Goal: Transaction & Acquisition: Download file/media

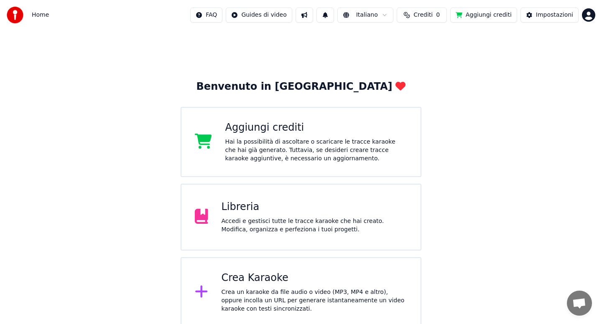
click at [260, 235] on div "Libreria Accedi e gestisci tutte le tracce karaoke che hai creato. Modifica, or…" at bounding box center [301, 217] width 241 height 67
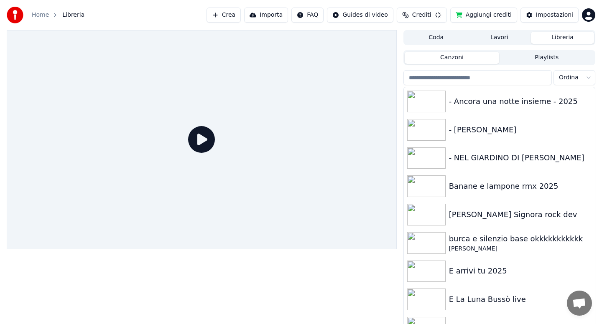
click at [462, 80] on input "search" at bounding box center [478, 77] width 148 height 15
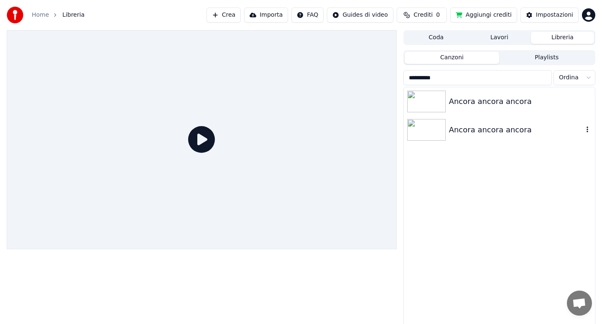
type input "**********"
click at [487, 138] on div "Ancora ancora ancora" at bounding box center [499, 130] width 191 height 28
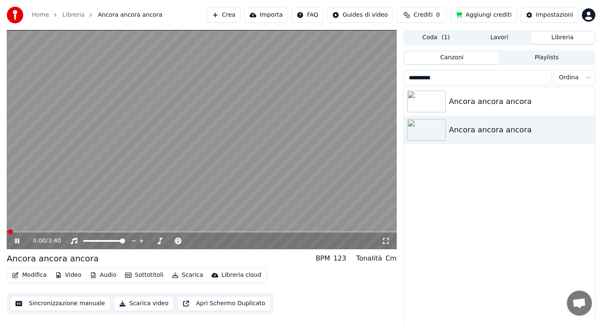
click at [105, 276] on button "Audio" at bounding box center [103, 276] width 33 height 12
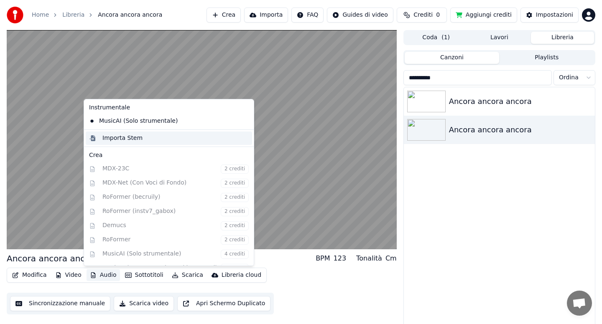
click at [123, 138] on div "Importa Stem" at bounding box center [122, 138] width 40 height 8
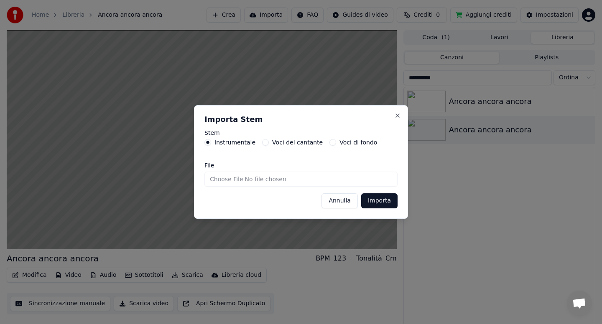
click at [236, 180] on input "File" at bounding box center [300, 179] width 193 height 15
type input "**********"
click at [380, 203] on button "Importa" at bounding box center [379, 201] width 36 height 15
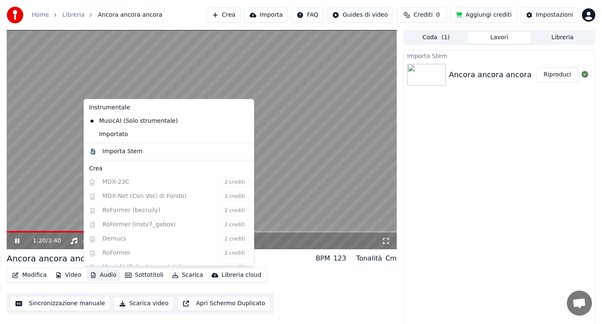
click at [102, 275] on button "Audio" at bounding box center [103, 276] width 33 height 12
click at [129, 136] on div "Importato" at bounding box center [163, 134] width 154 height 13
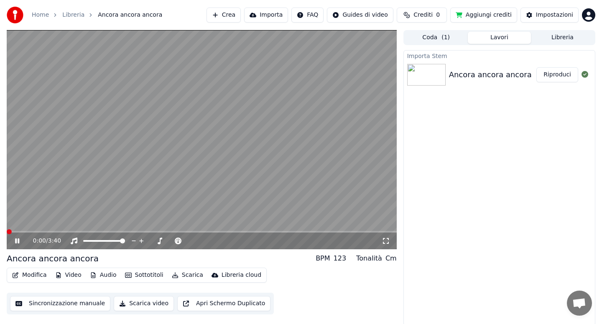
click at [140, 232] on span at bounding box center [202, 232] width 390 height 2
click at [172, 232] on span at bounding box center [202, 232] width 390 height 2
click at [104, 276] on button "Audio" at bounding box center [103, 276] width 33 height 12
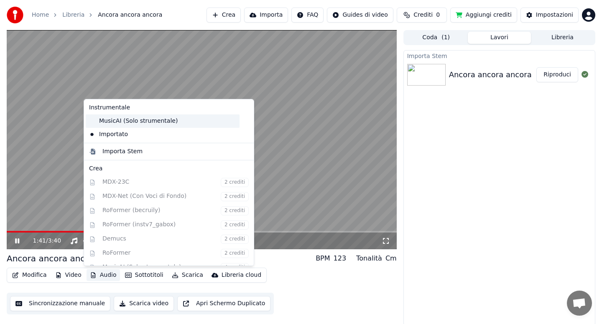
click at [129, 119] on div "MusicAI (Solo strumentale)" at bounding box center [163, 121] width 154 height 13
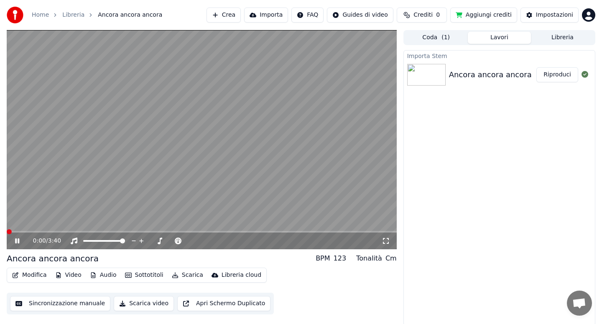
click at [170, 231] on span at bounding box center [202, 232] width 390 height 2
click at [108, 276] on button "Audio" at bounding box center [103, 276] width 33 height 12
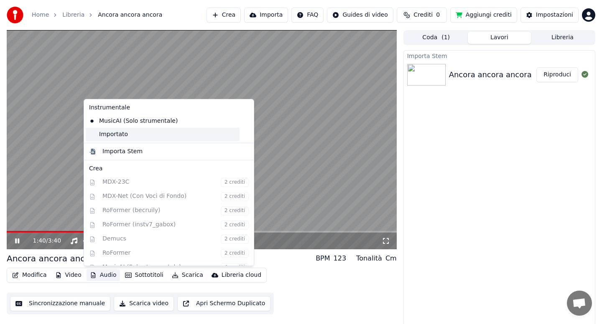
click at [127, 135] on div "Importato" at bounding box center [163, 134] width 154 height 13
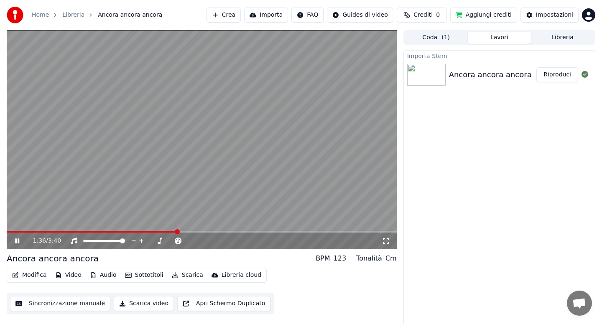
click at [177, 232] on span at bounding box center [92, 232] width 170 height 2
click at [34, 276] on button "Modifica" at bounding box center [29, 276] width 41 height 12
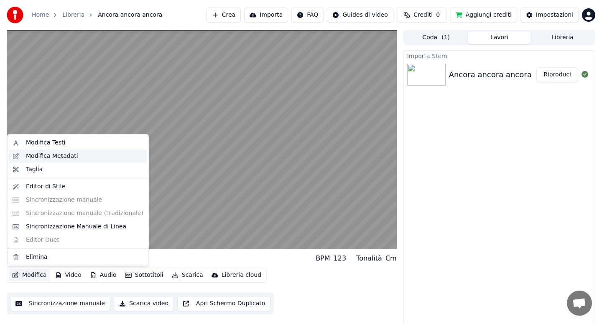
click at [60, 156] on div "Modifica Metadati" at bounding box center [52, 156] width 52 height 8
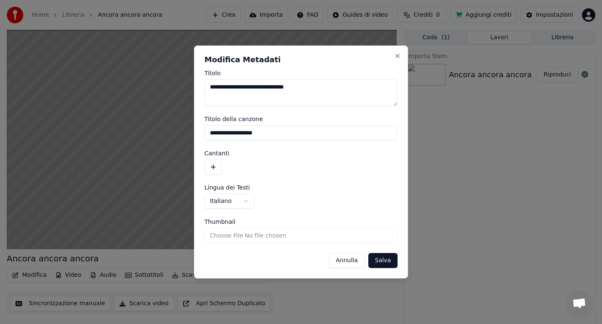
click at [319, 88] on textarea "**********" at bounding box center [300, 92] width 193 height 27
type textarea "**********"
click at [382, 263] on button "Salva" at bounding box center [382, 260] width 29 height 15
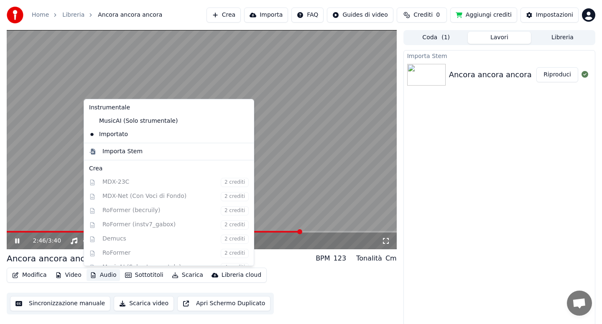
click at [103, 276] on button "Audio" at bounding box center [103, 276] width 33 height 12
click at [266, 254] on div "Ancora ancora ancora BPM 123 Tonalità Cm" at bounding box center [202, 259] width 390 height 12
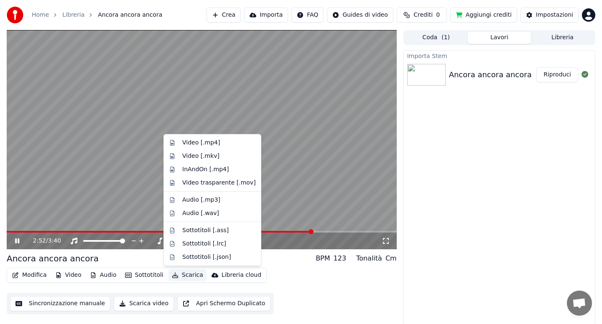
click at [191, 276] on button "Scarica" at bounding box center [188, 276] width 38 height 12
click at [194, 143] on div "Video [.mp4]" at bounding box center [201, 143] width 38 height 8
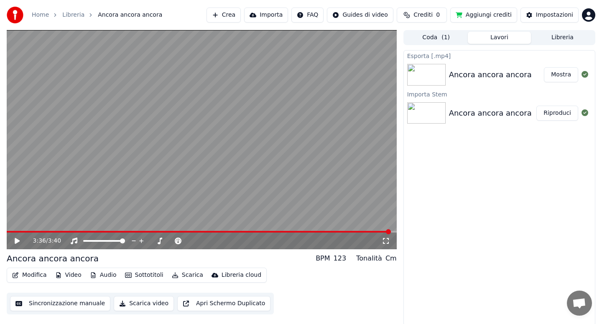
click at [557, 72] on button "Mostra" at bounding box center [561, 74] width 34 height 15
